Goal: Navigation & Orientation: Find specific page/section

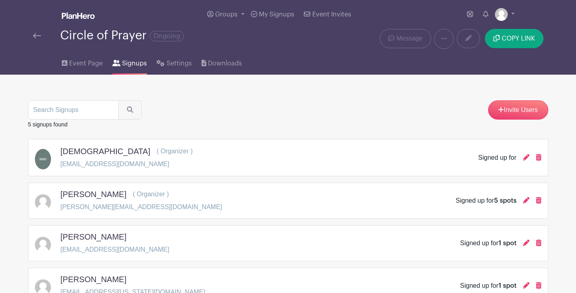
click at [293, 39] on div "Circle of Prayer Ongoing" at bounding box center [180, 35] width 294 height 13
click at [284, 45] on div "Circle of Prayer Ongoing" at bounding box center [179, 39] width 303 height 20
click at [36, 37] on img at bounding box center [37, 36] width 8 height 6
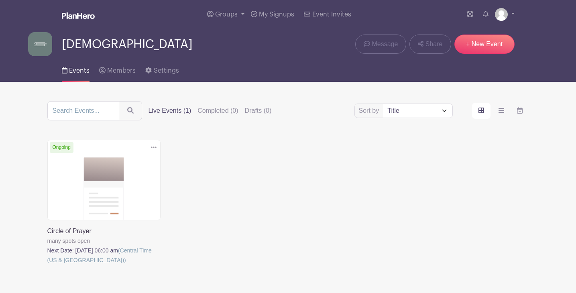
click at [268, 46] on div "[DEMOGRAPHIC_DATA] Message Share + New Event" at bounding box center [288, 44] width 520 height 24
click at [45, 43] on img at bounding box center [40, 44] width 24 height 24
click at [47, 265] on link at bounding box center [47, 265] width 0 height 0
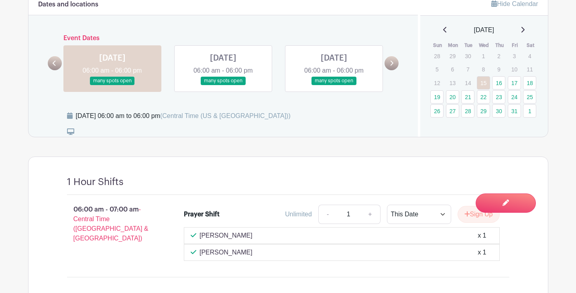
scroll to position [390, 0]
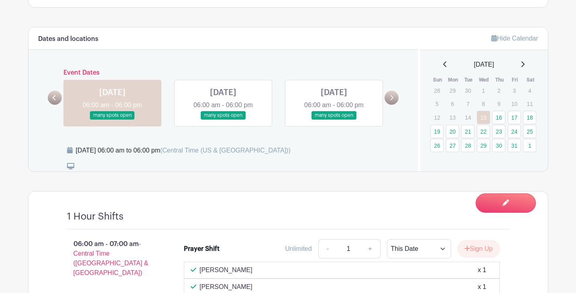
click at [223, 120] on link at bounding box center [223, 120] width 0 height 0
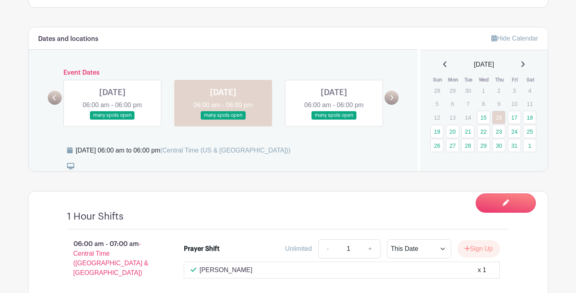
click at [167, 95] on div "[DATE] 06:00 am - 06:00 pm many spots open" at bounding box center [112, 103] width 111 height 47
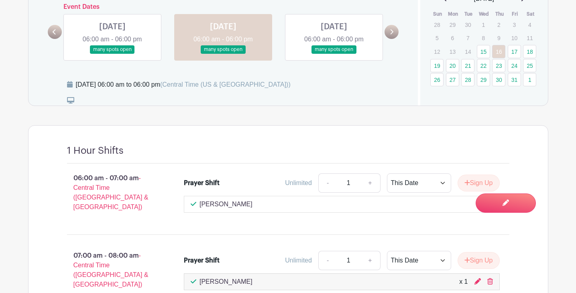
scroll to position [461, 0]
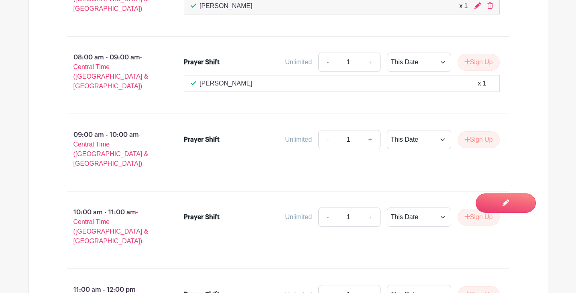
scroll to position [744, 0]
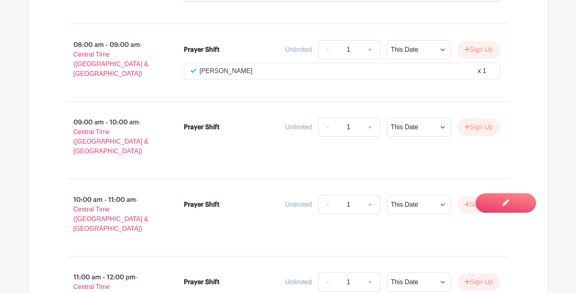
click at [9, 122] on main "Groups All Groups [DEMOGRAPHIC_DATA] [PERSON_NAME] Events My Signups Event Invi…" at bounding box center [288, 77] width 576 height 1642
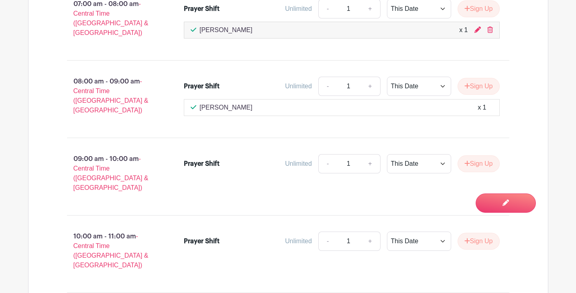
scroll to position [694, 0]
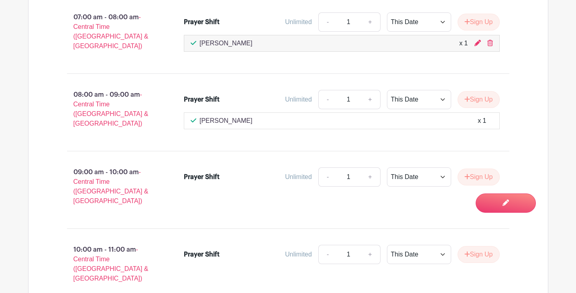
click at [559, 45] on main "Groups All Groups [DEMOGRAPHIC_DATA] [PERSON_NAME] Events My Signups Event Invi…" at bounding box center [288, 127] width 576 height 1642
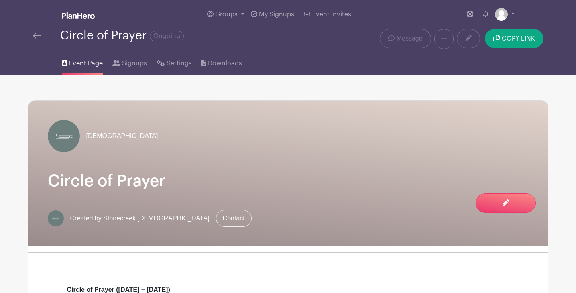
scroll to position [0, 0]
click at [564, 40] on nav "Groups All Groups [DEMOGRAPHIC_DATA] [PERSON_NAME] Events My Signups Event Invi…" at bounding box center [288, 37] width 576 height 75
